Goal: Information Seeking & Learning: Check status

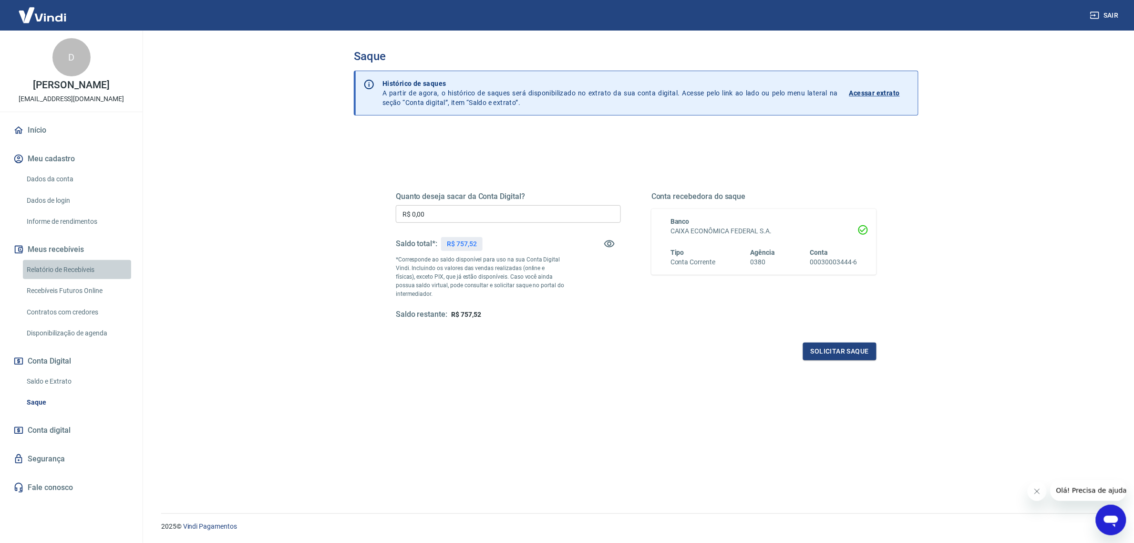
click at [78, 271] on link "Relatório de Recebíveis" at bounding box center [77, 270] width 108 height 20
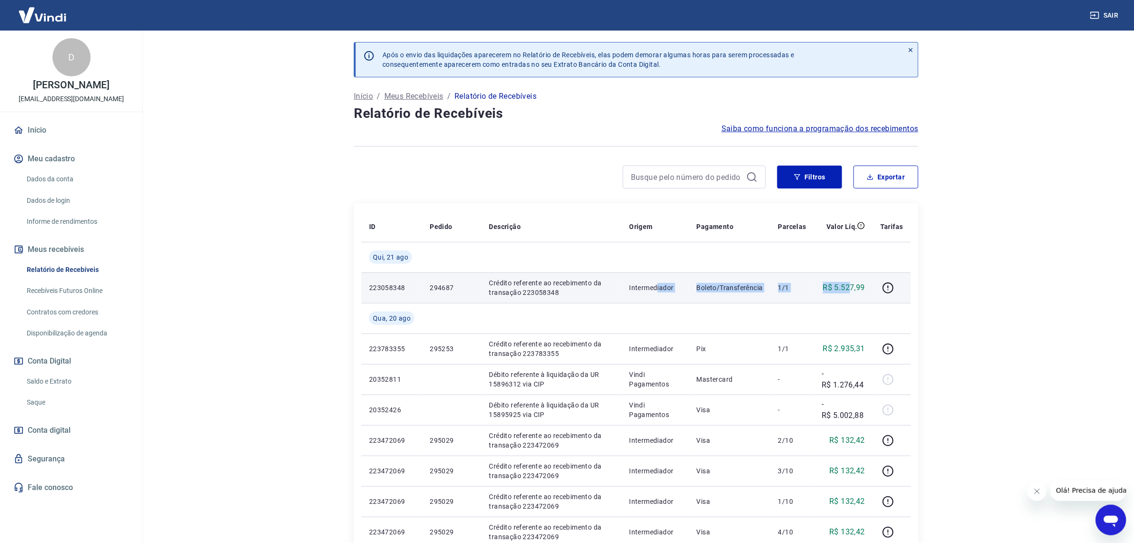
drag, startPoint x: 810, startPoint y: 294, endPoint x: 658, endPoint y: 294, distance: 151.2
click at [658, 294] on tr "223058348 294687 Crédito referente ao recebimento da transação 223058348 Interm…" at bounding box center [635, 287] width 549 height 31
click at [658, 294] on td "Intermediador" at bounding box center [655, 287] width 67 height 31
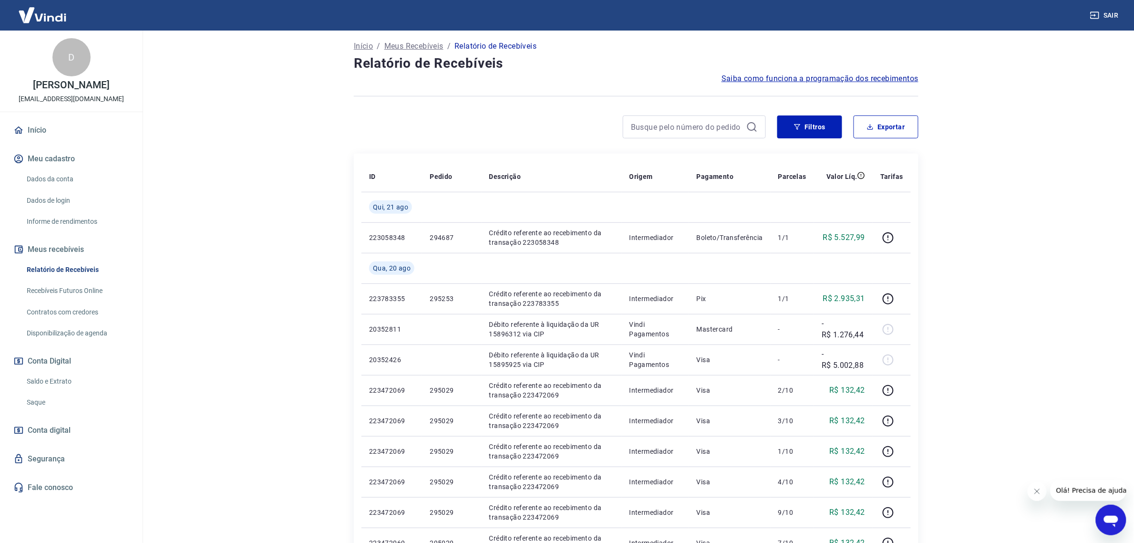
scroll to position [179, 0]
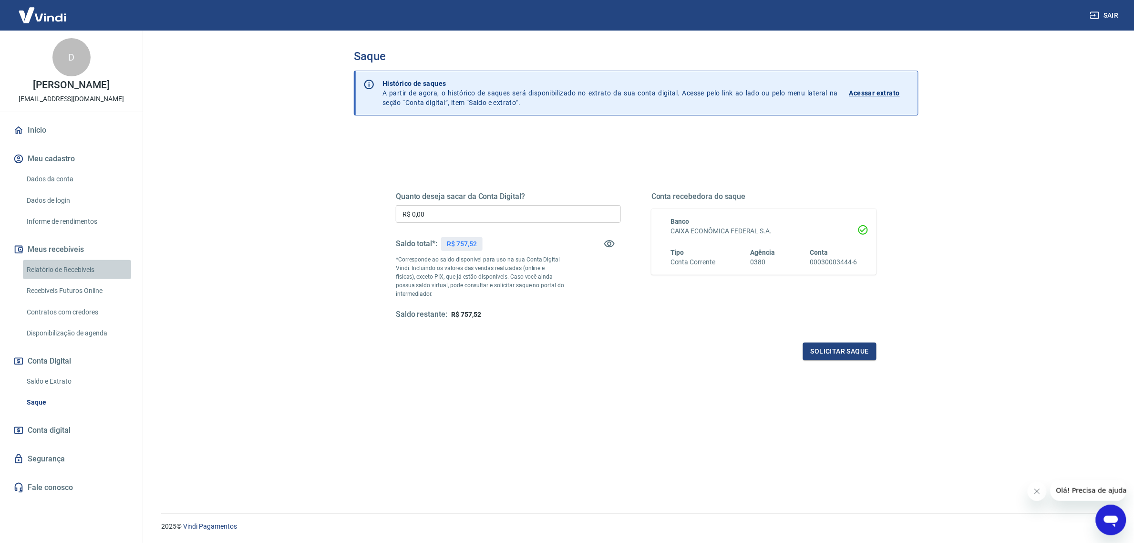
click at [81, 274] on link "Relatório de Recebíveis" at bounding box center [77, 270] width 108 height 20
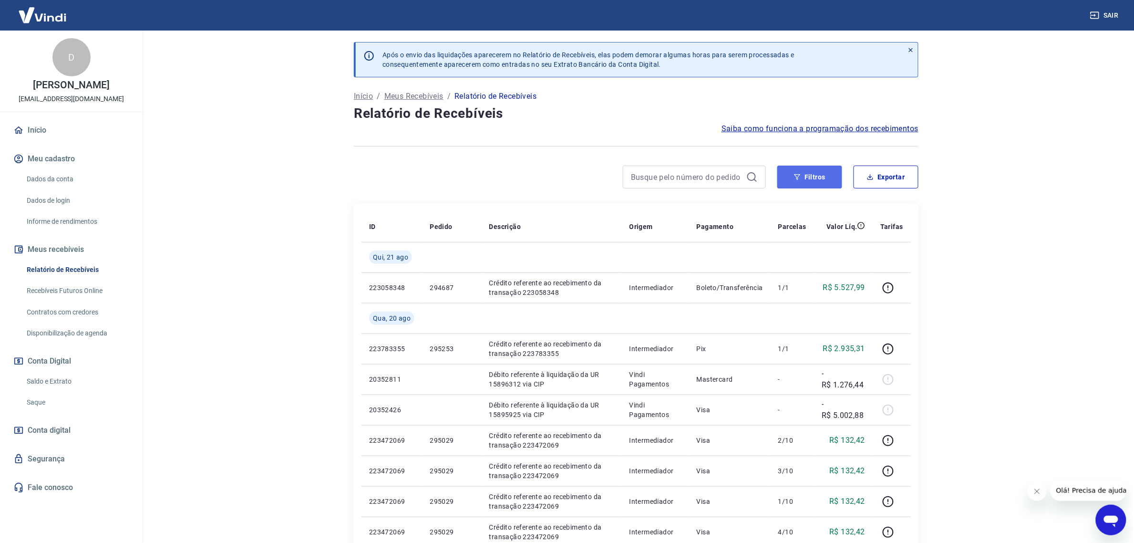
click at [818, 177] on button "Filtros" at bounding box center [809, 176] width 65 height 23
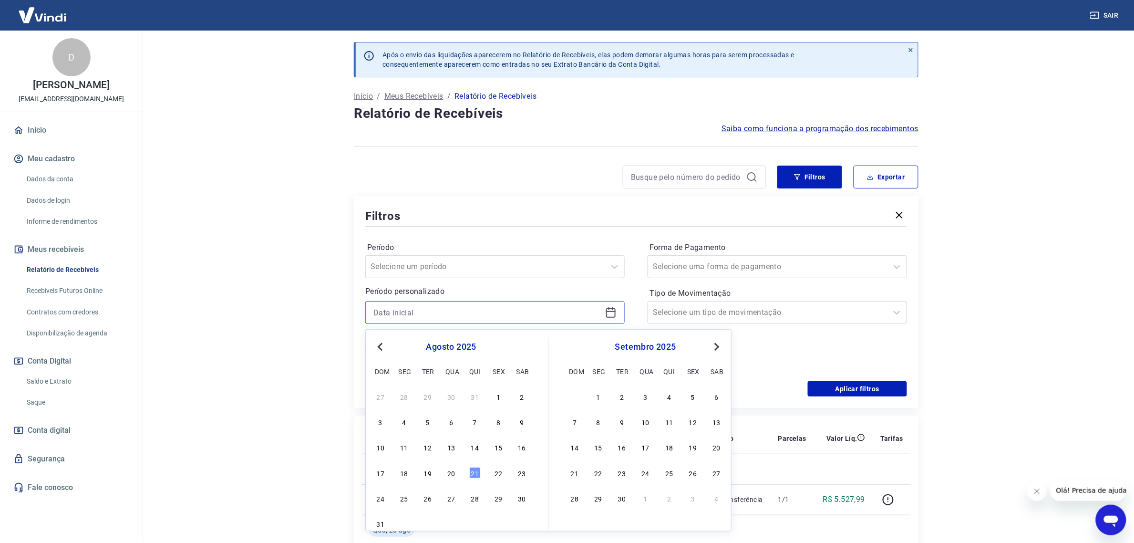
click at [446, 308] on input at bounding box center [487, 312] width 228 height 14
click at [499, 416] on div "8" at bounding box center [498, 421] width 11 height 11
type input "08/08/2025"
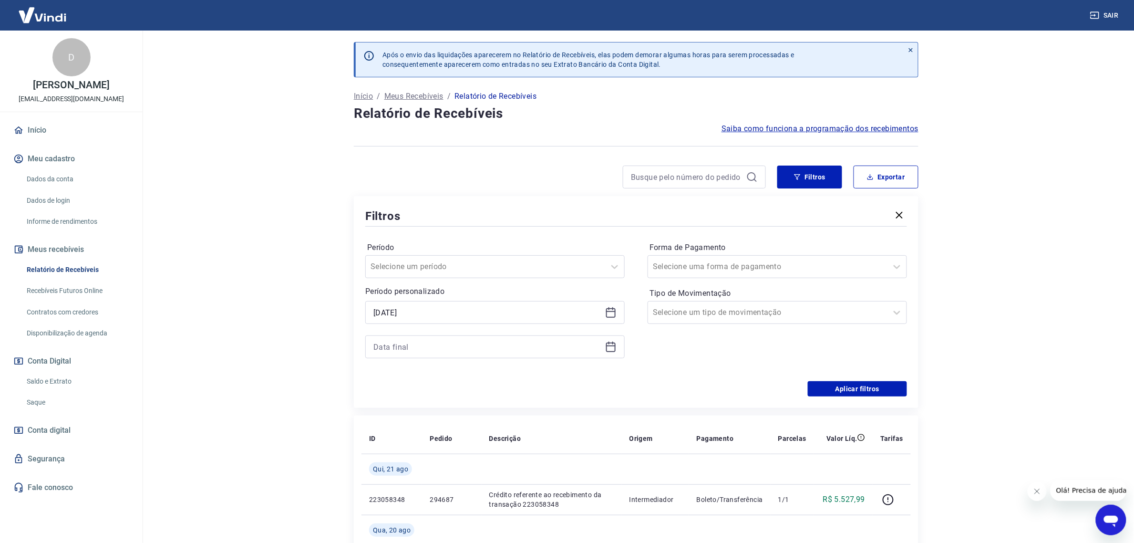
click at [409, 339] on div at bounding box center [494, 346] width 259 height 23
click at [397, 353] on input at bounding box center [487, 346] width 228 height 14
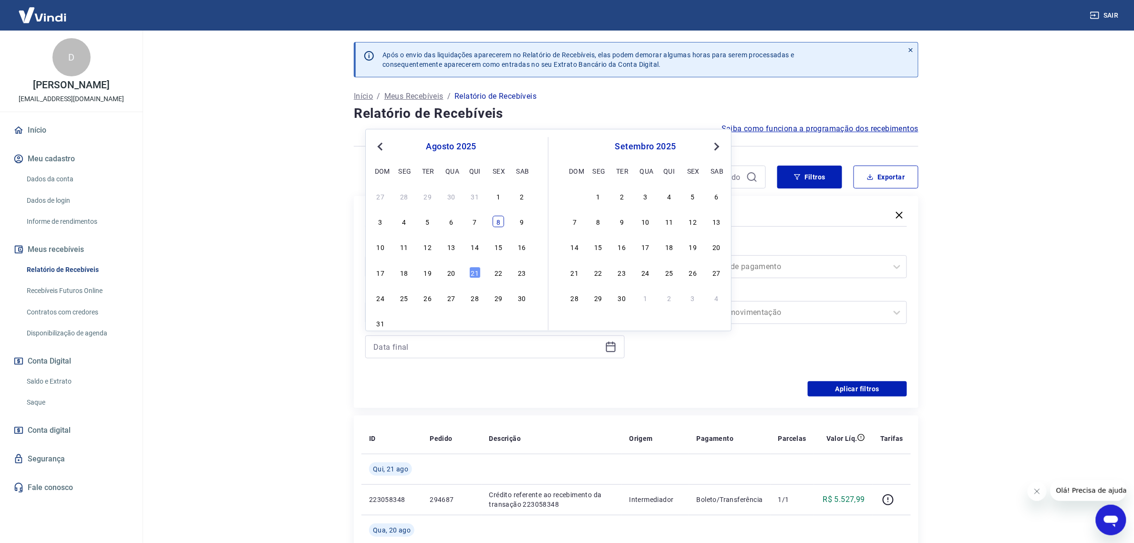
click at [496, 222] on div "8" at bounding box center [498, 221] width 11 height 11
type input "08/08/2025"
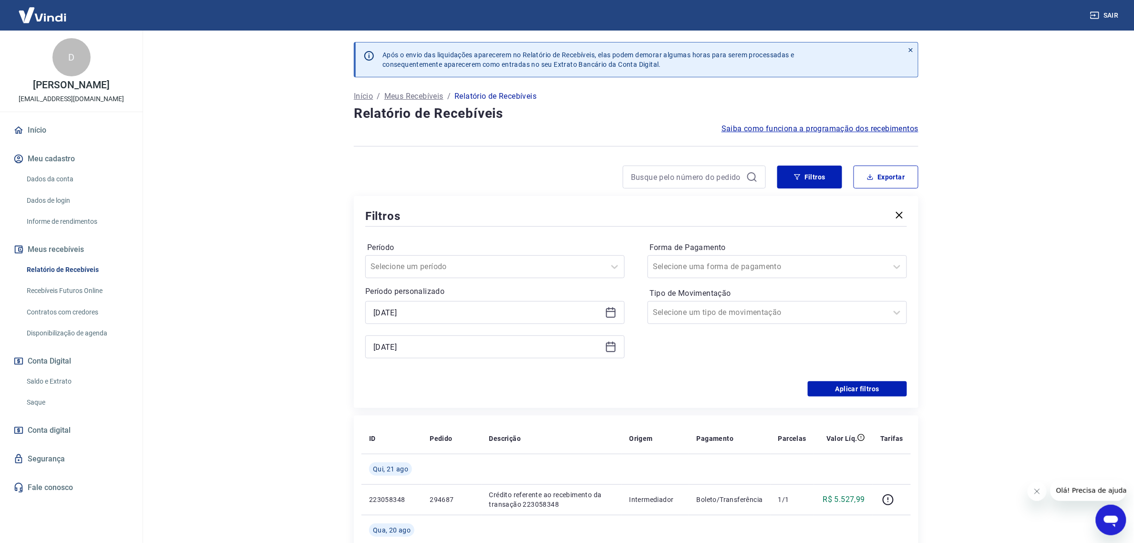
click at [850, 381] on div "Período Selecione um período Período personalizado Selected date: sexta-feira, …" at bounding box center [636, 304] width 542 height 153
click at [852, 385] on button "Aplicar filtros" at bounding box center [857, 388] width 99 height 15
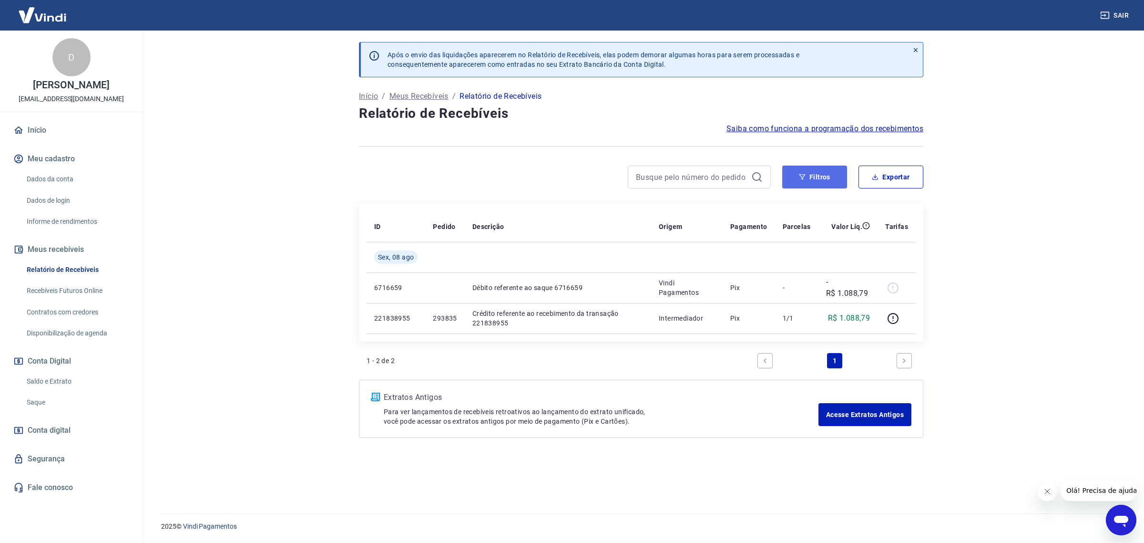
click at [830, 185] on button "Filtros" at bounding box center [814, 176] width 65 height 23
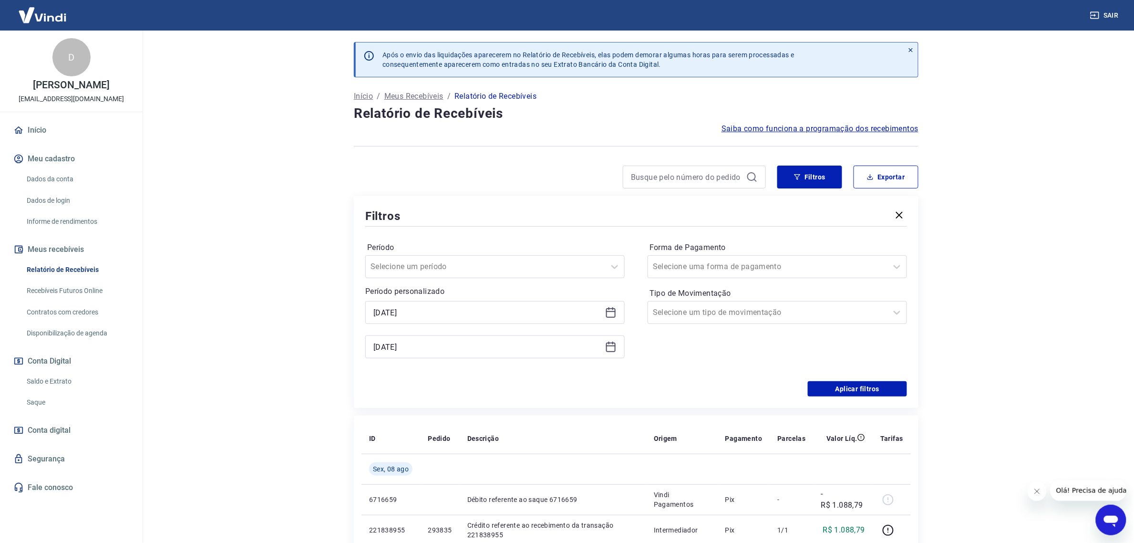
click at [455, 304] on div "08/08/2025" at bounding box center [494, 312] width 259 height 23
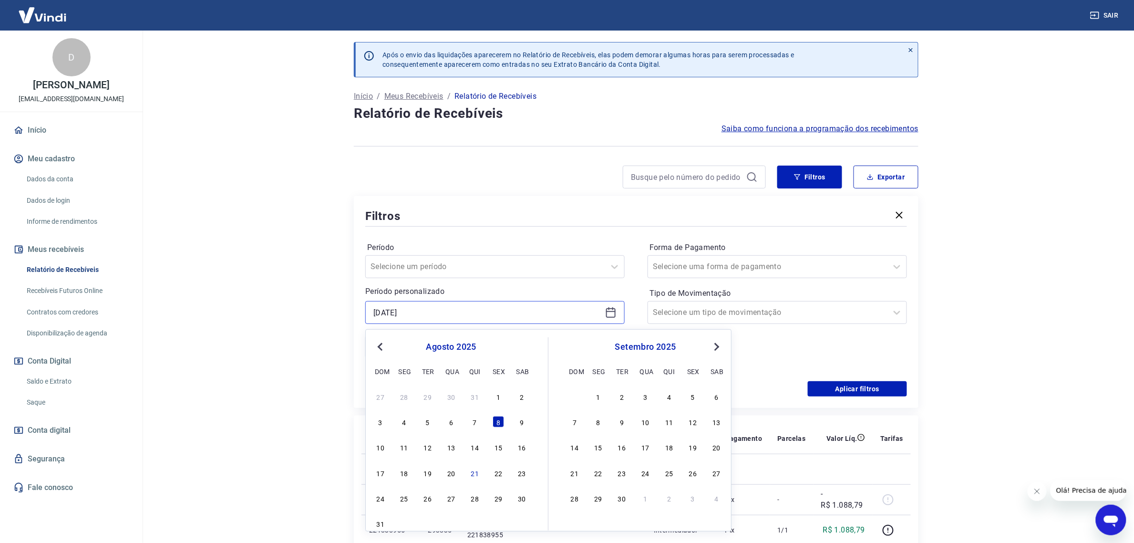
click at [451, 308] on input "08/08/2025" at bounding box center [487, 312] width 228 height 14
click at [516, 424] on div "9" at bounding box center [521, 421] width 11 height 11
type input "09/08/2025"
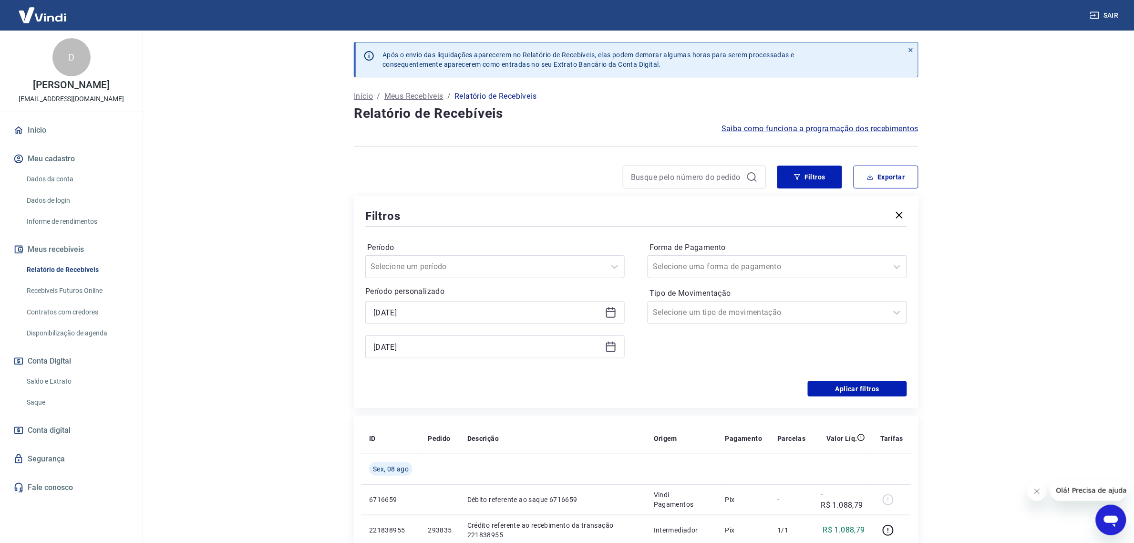
click at [470, 356] on div "08/08/2025" at bounding box center [494, 346] width 259 height 23
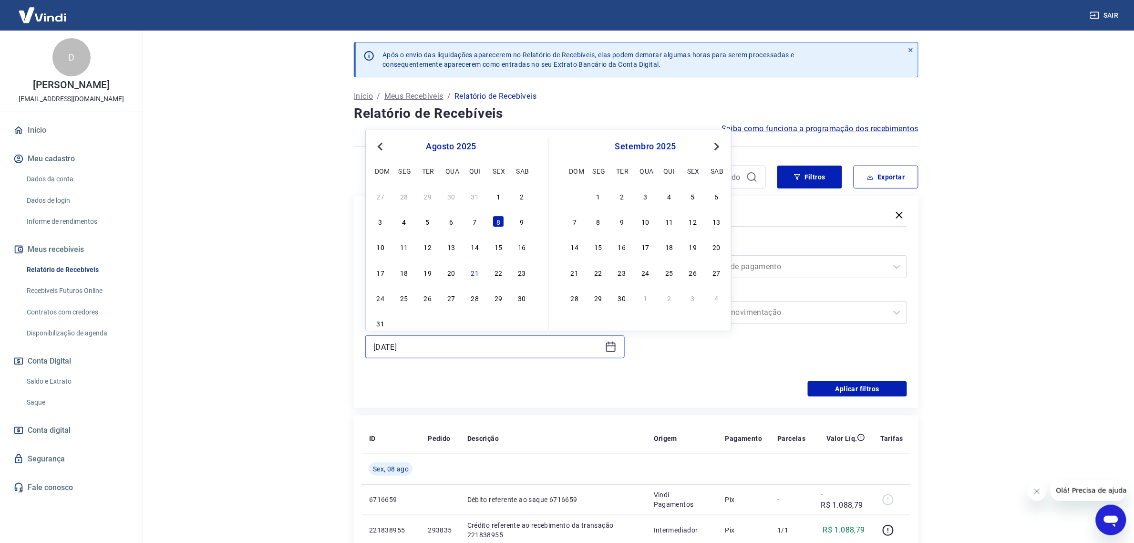
click at [481, 345] on input "08/08/2025" at bounding box center [487, 346] width 228 height 14
click at [522, 222] on div "9" at bounding box center [521, 221] width 11 height 11
type input "09/08/2025"
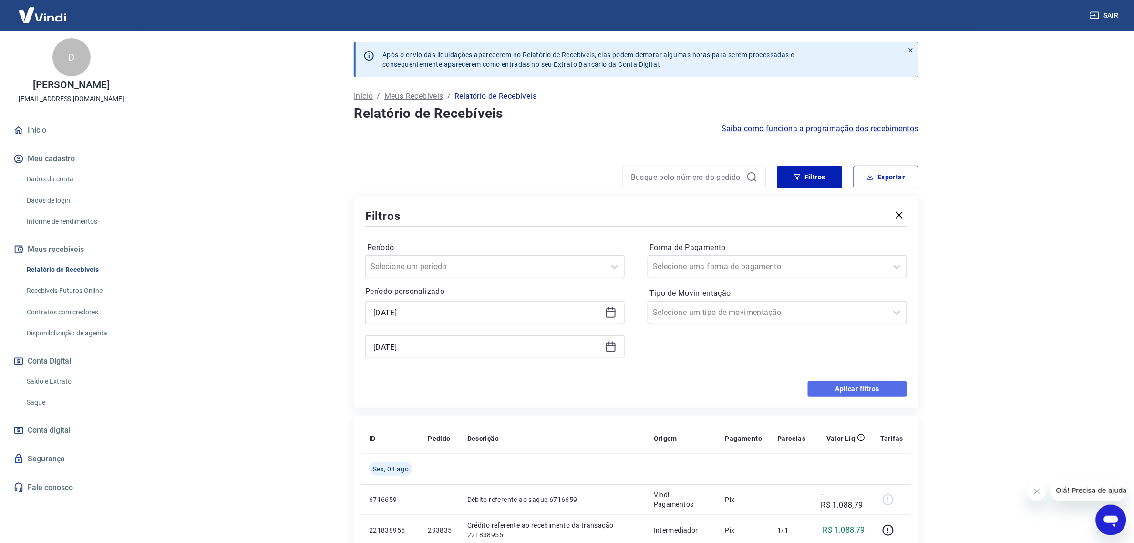
click at [876, 387] on button "Aplicar filtros" at bounding box center [857, 388] width 99 height 15
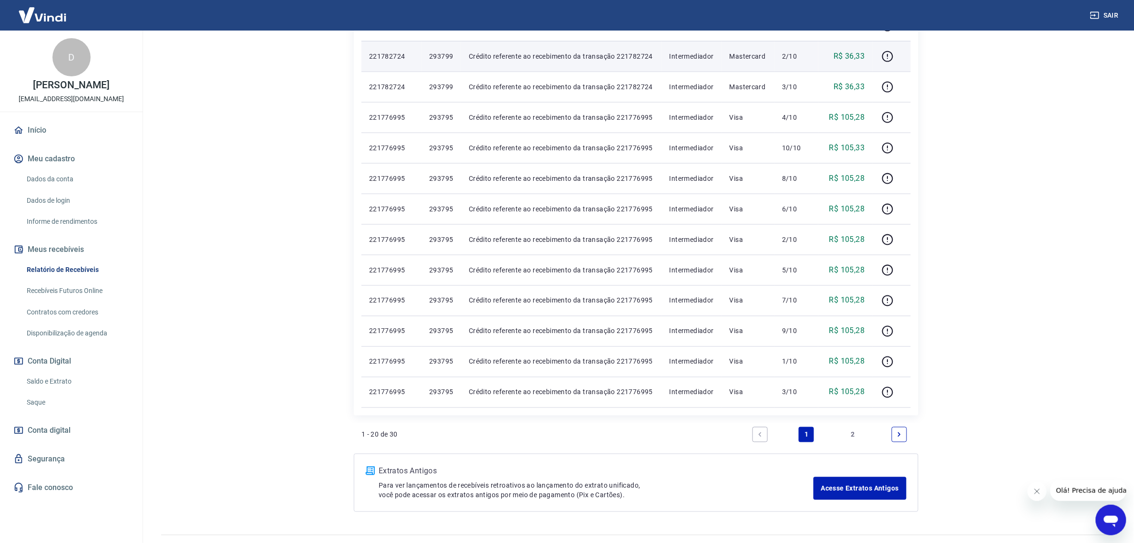
scroll to position [497, 0]
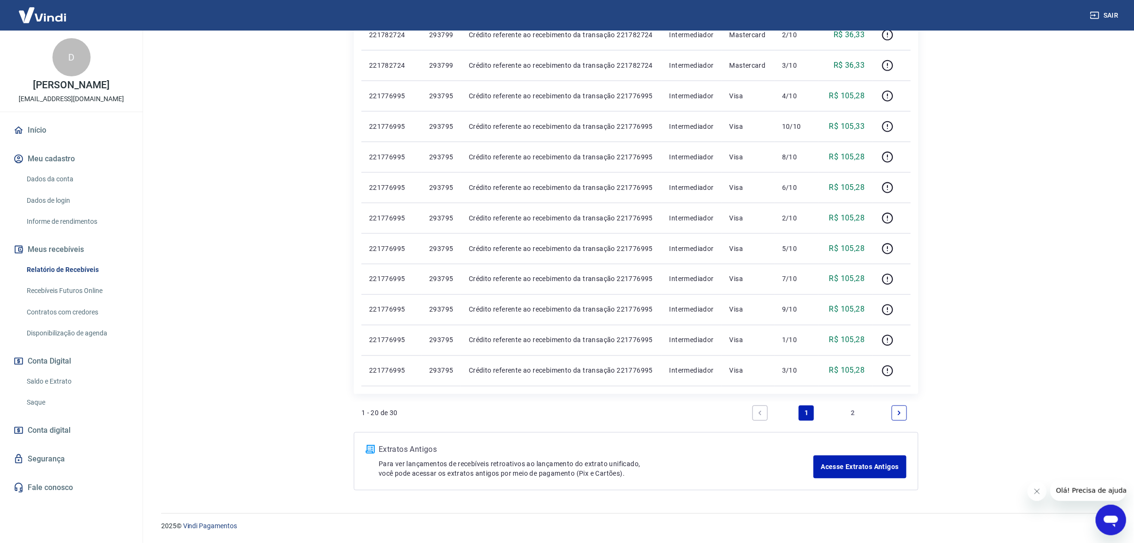
click at [850, 408] on link "2" at bounding box center [852, 412] width 15 height 15
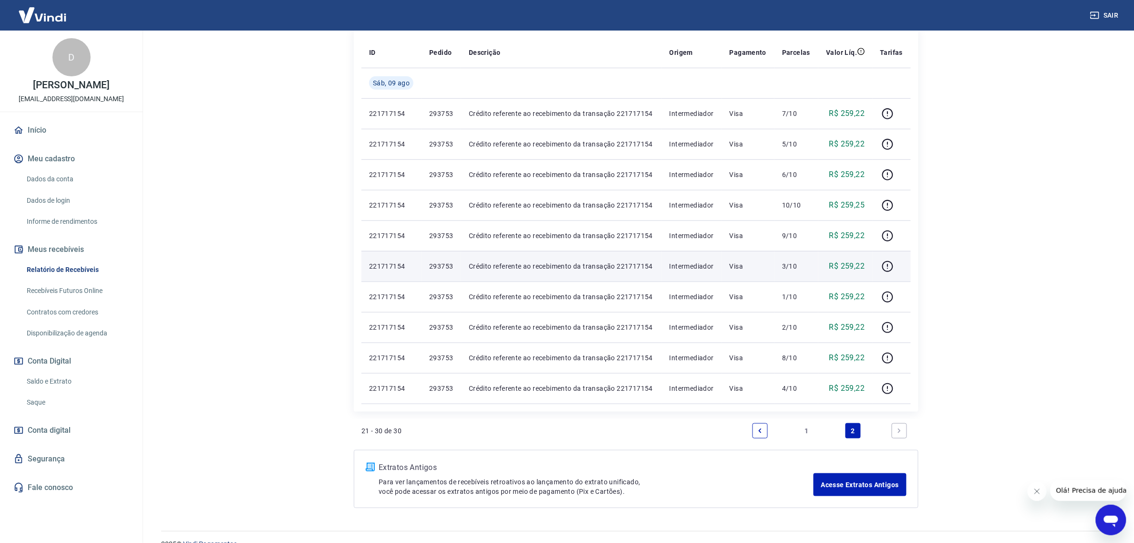
scroll to position [179, 0]
